Goal: Task Accomplishment & Management: Use online tool/utility

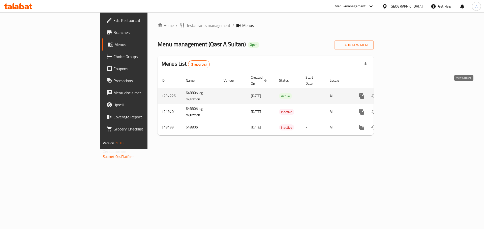
click at [401, 93] on icon "enhanced table" at bounding box center [398, 96] width 6 height 6
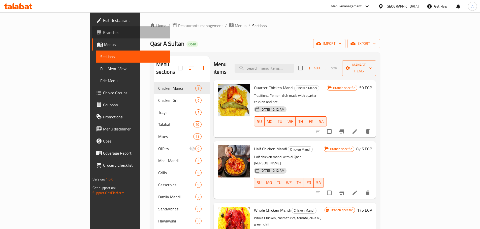
click at [103, 31] on span "Branches" at bounding box center [134, 32] width 63 height 6
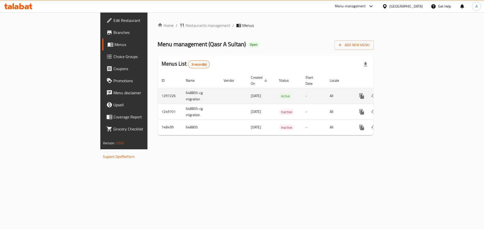
click at [401, 93] on icon "enhanced table" at bounding box center [398, 96] width 6 height 6
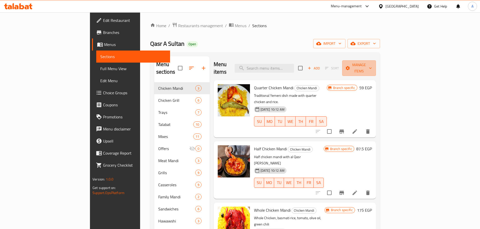
click at [372, 62] on span "Manage items" at bounding box center [359, 68] width 26 height 13
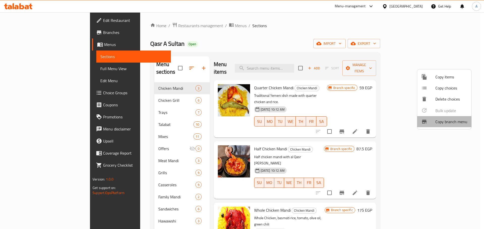
click at [447, 122] on span "Copy branch menu" at bounding box center [451, 122] width 32 height 6
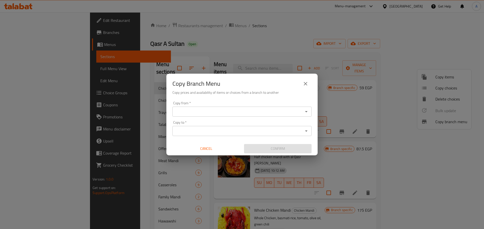
click at [226, 113] on input "Copy from   *" at bounding box center [238, 111] width 128 height 7
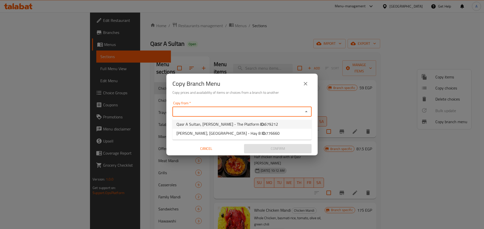
click at [236, 122] on span "Qasr A Sultan, Maadi Corniche - The Platform ID: 679212" at bounding box center [226, 124] width 101 height 6
type input "Qasr A Sultan, Maadi Corniche - The Platform"
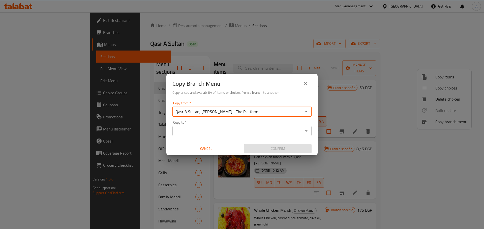
click at [219, 129] on input "Copy to   *" at bounding box center [238, 131] width 128 height 7
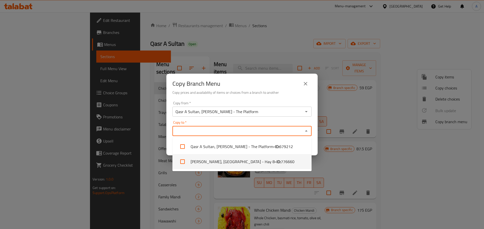
click at [235, 161] on li "Qasr Elsoultan, Nasr City - Hay 8 - ID: 776660" at bounding box center [241, 161] width 139 height 15
checkbox input "true"
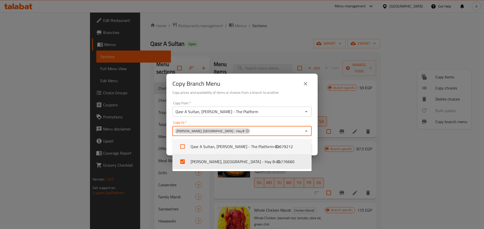
click at [251, 120] on div "Copy from   * Qasr A Sultan, Maadi Corniche - The Platform Copy from * Copy to …" at bounding box center [241, 127] width 151 height 56
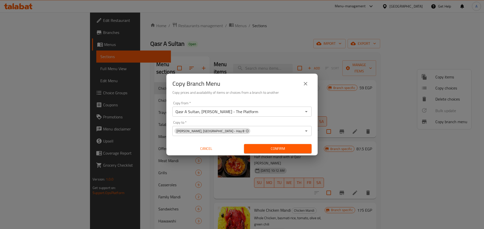
click at [266, 152] on button "Confirm" at bounding box center [277, 148] width 67 height 9
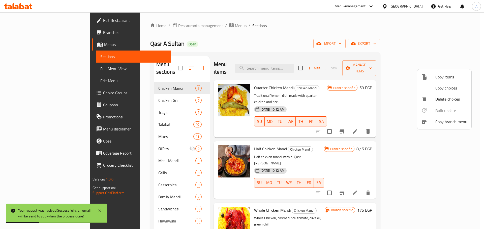
click at [24, 32] on div at bounding box center [242, 114] width 484 height 229
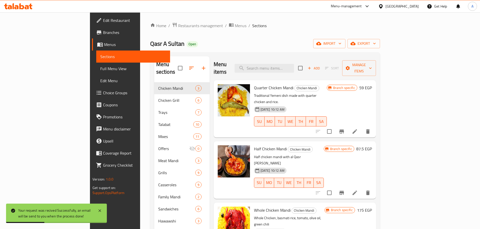
click at [103, 33] on span "Branches" at bounding box center [134, 32] width 63 height 6
